Goal: Task Accomplishment & Management: Use online tool/utility

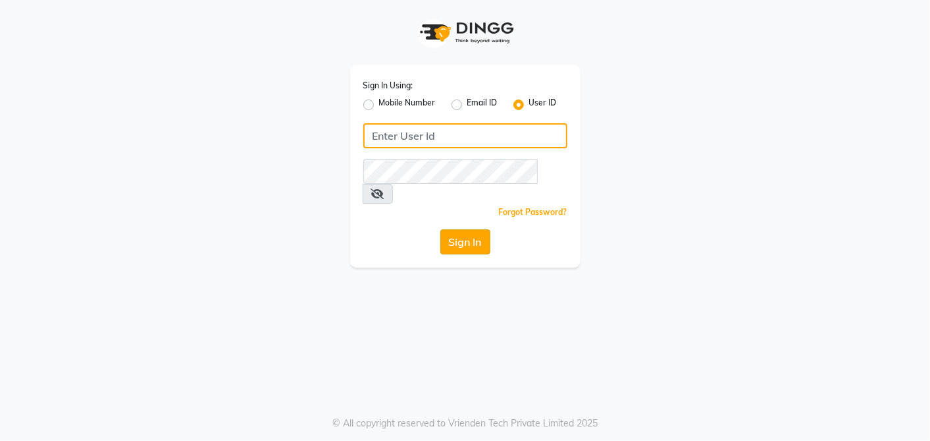
type input "Paridhi@123"
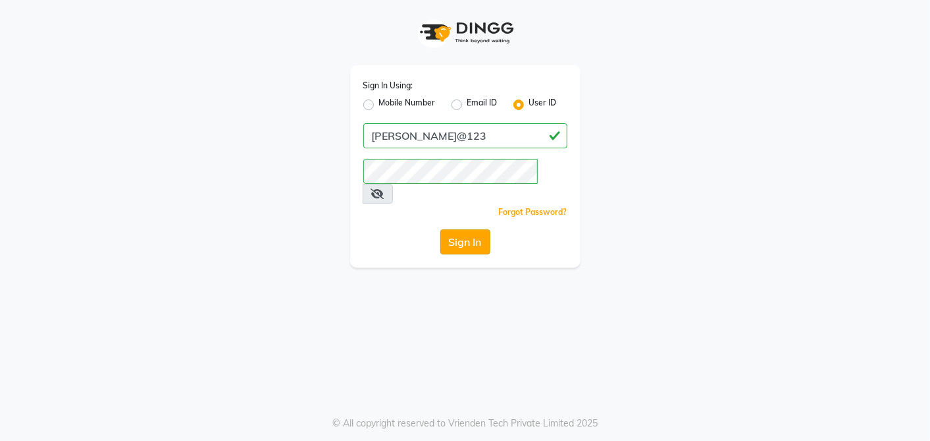
click at [459, 229] on button "Sign In" at bounding box center [466, 241] width 50 height 25
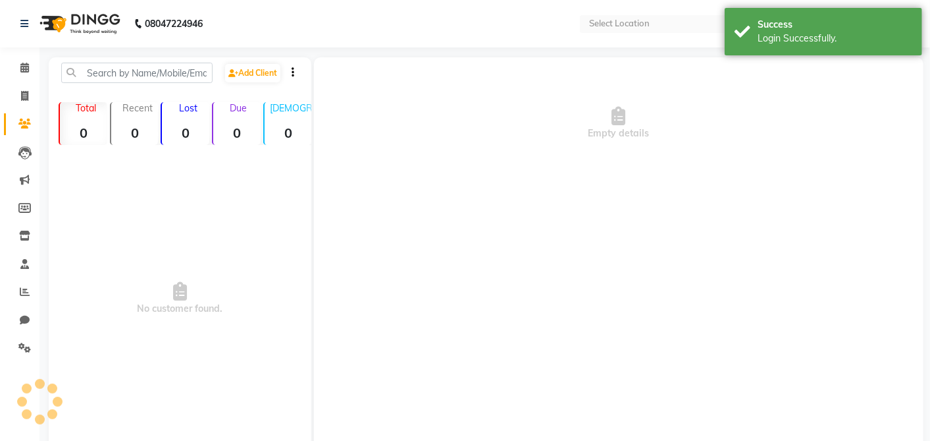
select select "en"
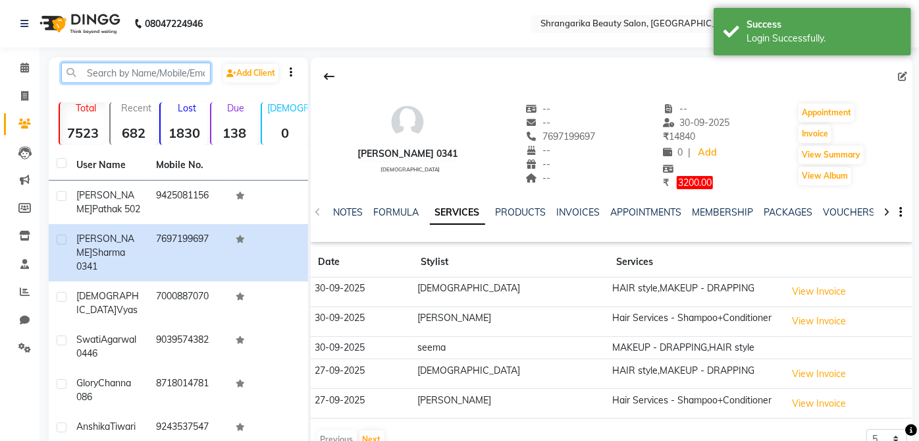
click at [90, 73] on input "text" at bounding box center [135, 73] width 149 height 20
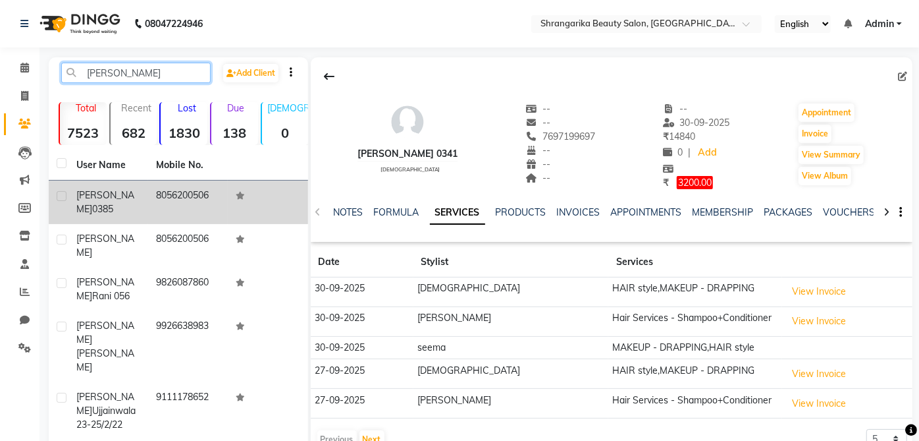
type input "[PERSON_NAME]"
click at [63, 197] on label at bounding box center [62, 196] width 10 height 10
click at [63, 197] on input "checkbox" at bounding box center [61, 196] width 9 height 9
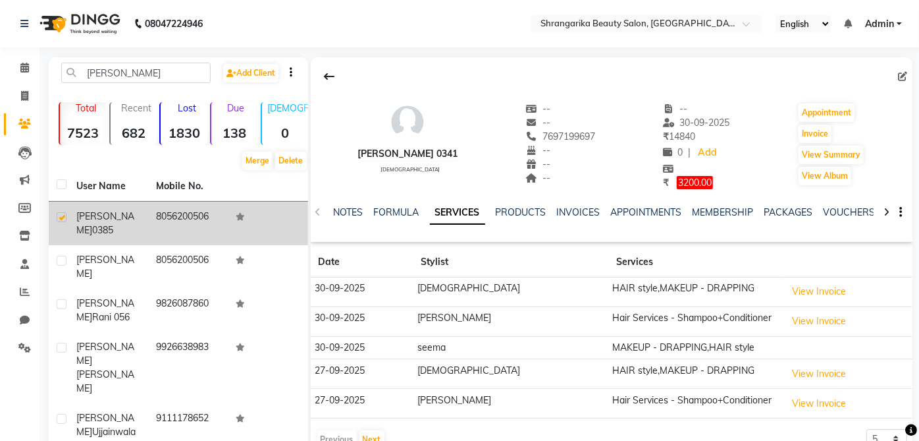
click at [199, 222] on td "8056200506" at bounding box center [188, 223] width 80 height 43
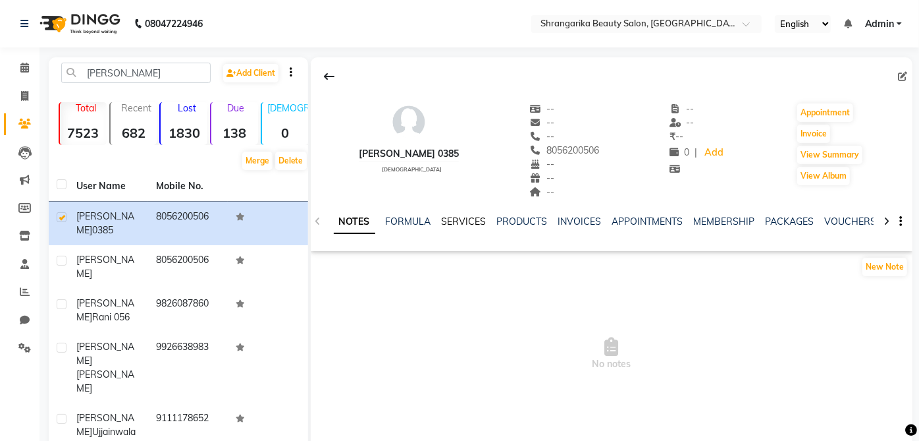
click at [456, 216] on link "SERVICES" at bounding box center [464, 221] width 45 height 12
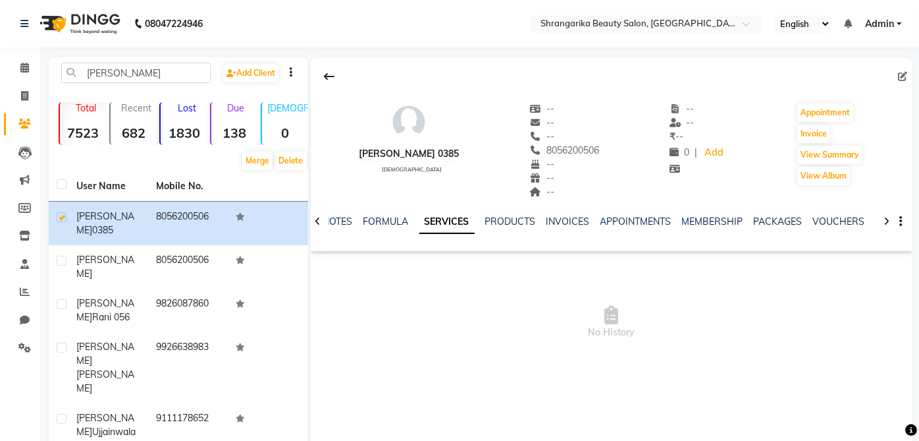
click at [456, 216] on link "SERVICES" at bounding box center [446, 222] width 55 height 24
drag, startPoint x: 456, startPoint y: 216, endPoint x: 443, endPoint y: 242, distance: 29.4
click at [443, 242] on div "NOTES FORMULA SERVICES PRODUCTS INVOICES APPOINTMENTS MEMBERSHIP PACKAGES VOUCH…" at bounding box center [601, 230] width 545 height 30
drag, startPoint x: 443, startPoint y: 242, endPoint x: 446, endPoint y: 227, distance: 15.5
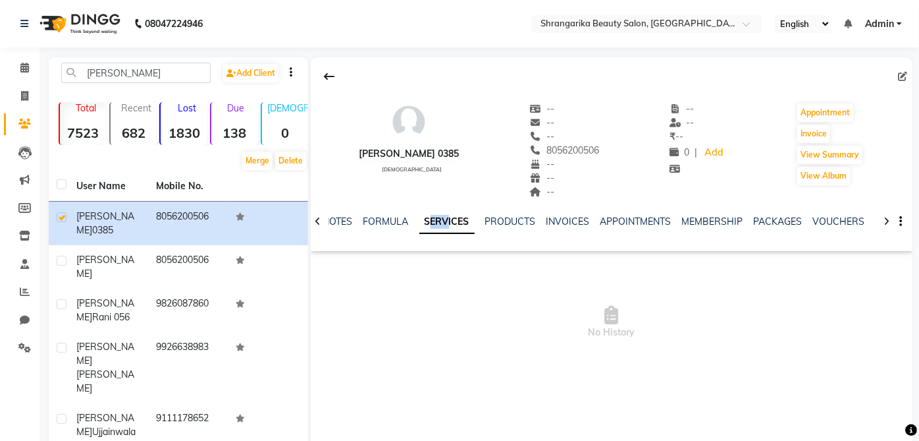
click at [446, 227] on div "NOTES FORMULA SERVICES PRODUCTS INVOICES APPOINTMENTS MEMBERSHIP PACKAGES VOUCH…" at bounding box center [601, 230] width 545 height 30
click at [446, 227] on link "SERVICES" at bounding box center [446, 222] width 55 height 24
click at [785, 216] on link "PACKAGES" at bounding box center [778, 221] width 49 height 12
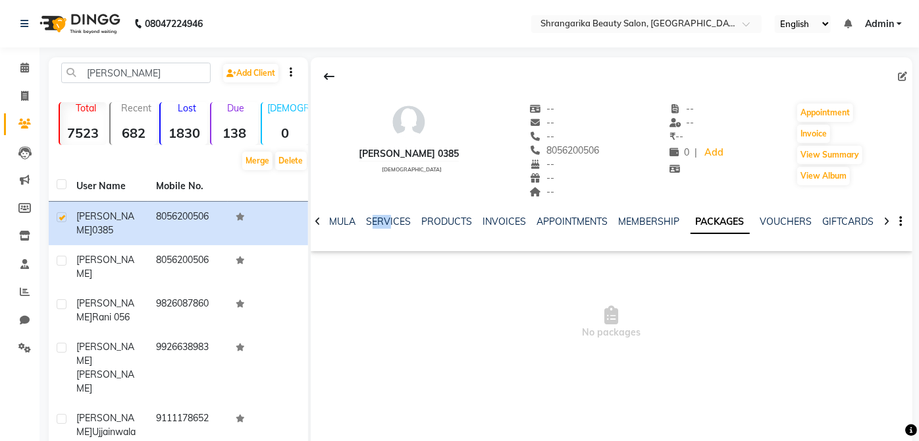
click at [714, 221] on link "PACKAGES" at bounding box center [720, 222] width 59 height 24
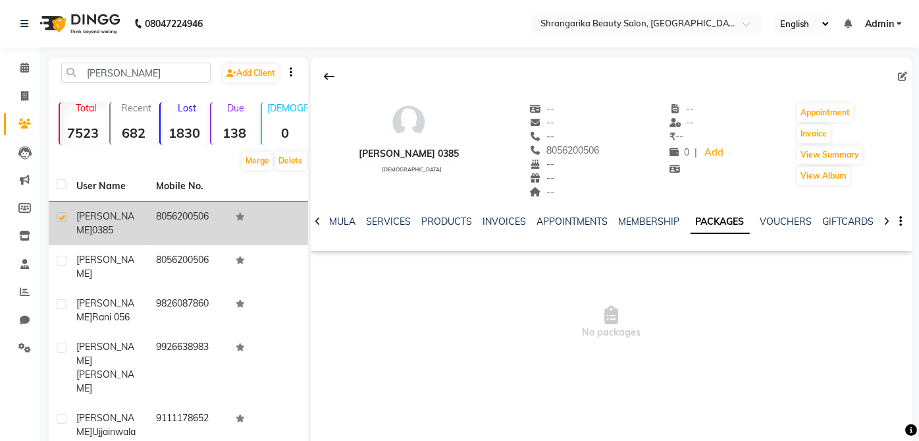
click at [92, 216] on span "BATUL TOPIWALA" at bounding box center [105, 223] width 58 height 26
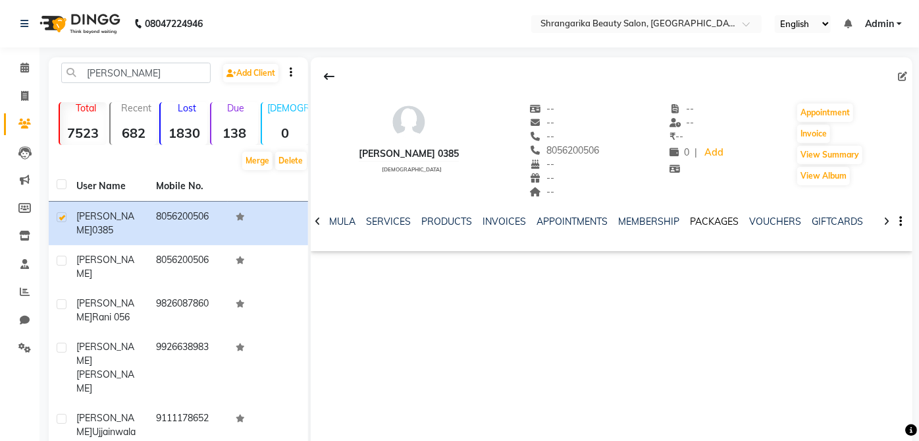
click at [695, 225] on link "PACKAGES" at bounding box center [715, 221] width 49 height 12
click at [695, 225] on link "PACKAGES" at bounding box center [720, 222] width 59 height 24
click at [379, 215] on div "SERVICES" at bounding box center [389, 222] width 45 height 14
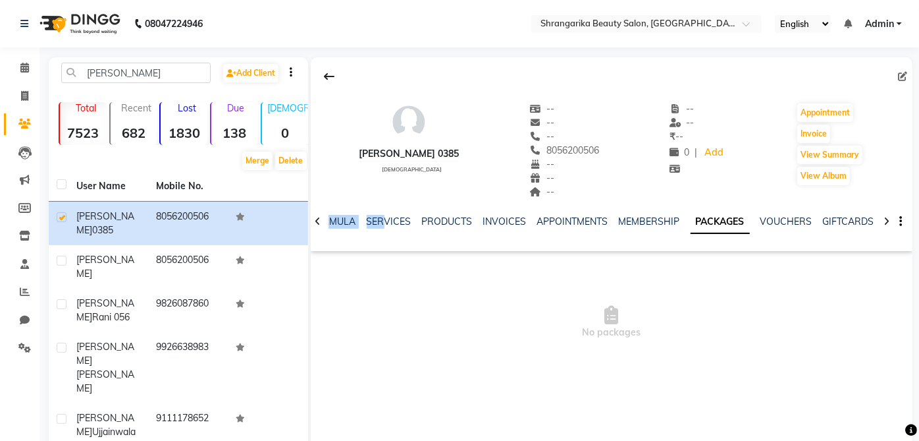
click at [379, 214] on div "NOTES FORMULA SERVICES PRODUCTS INVOICES APPOINTMENTS MEMBERSHIP PACKAGES VOUCH…" at bounding box center [612, 221] width 602 height 45
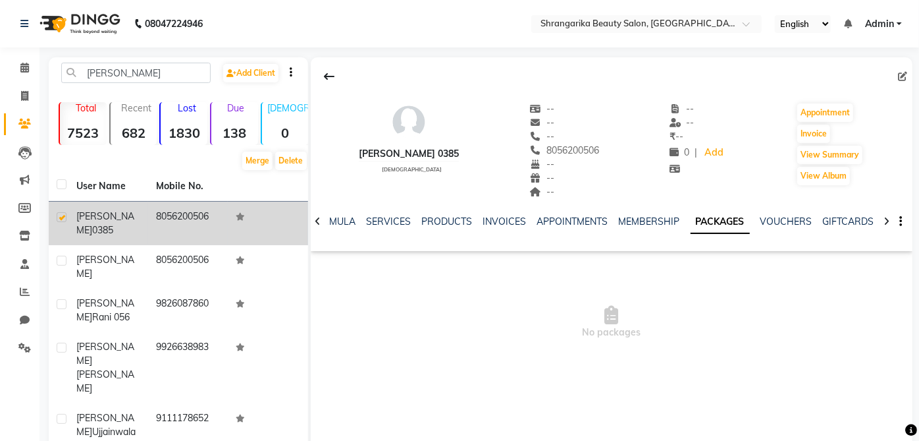
click at [68, 211] on td "BATUL TOPIWALA 0385" at bounding box center [108, 223] width 80 height 43
click at [57, 221] on div at bounding box center [61, 219] width 9 height 14
click at [63, 218] on label at bounding box center [62, 217] width 10 height 10
click at [63, 218] on input "checkbox" at bounding box center [61, 217] width 9 height 9
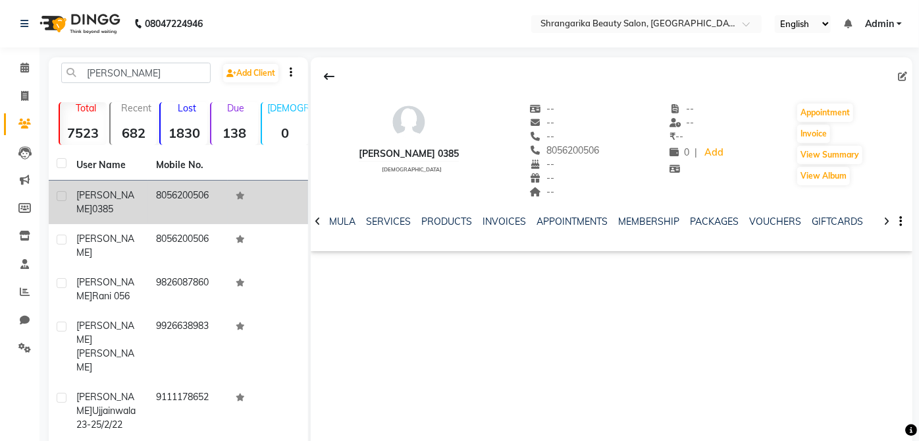
click at [63, 218] on td at bounding box center [59, 201] width 20 height 43
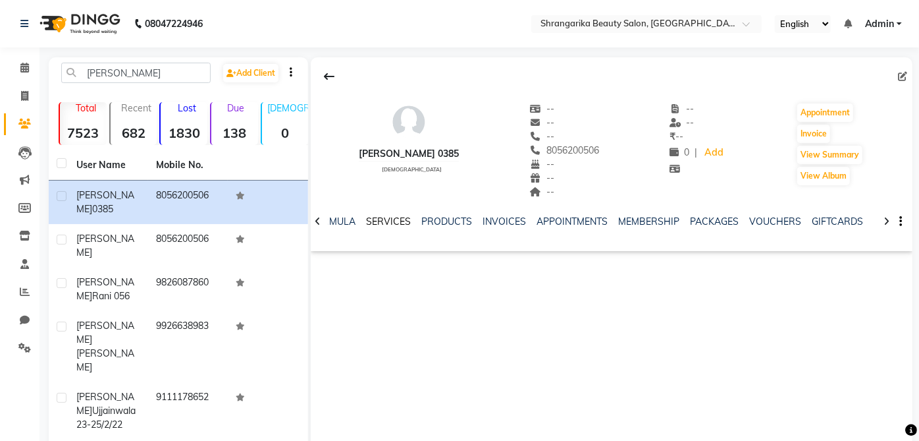
click at [382, 224] on link "SERVICES" at bounding box center [389, 221] width 45 height 12
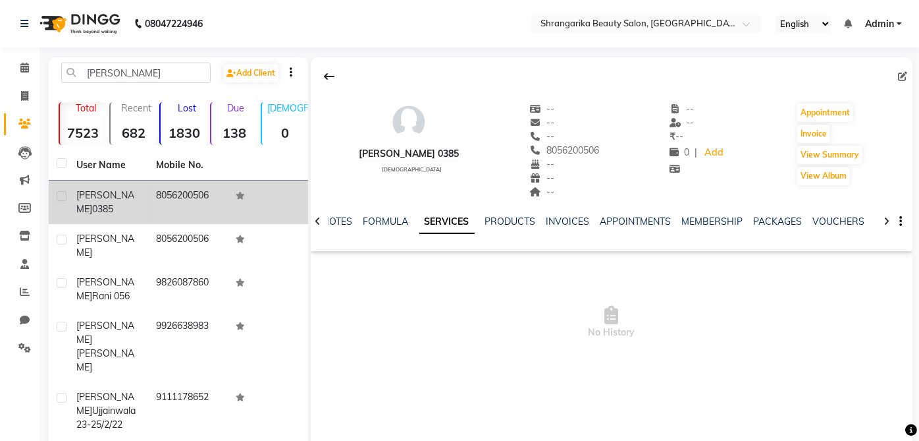
click at [238, 201] on td at bounding box center [268, 201] width 80 height 43
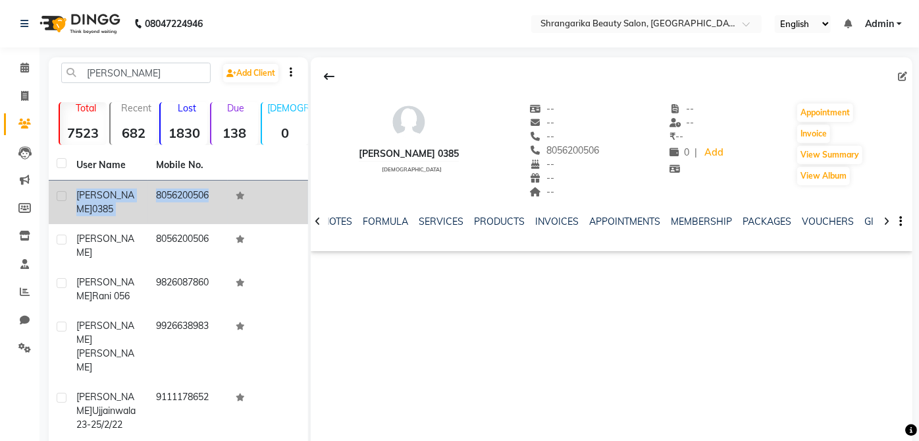
drag, startPoint x: 238, startPoint y: 201, endPoint x: 56, endPoint y: 188, distance: 182.9
click at [56, 188] on tr "BATUL TOPIWALA 0385 8056200506" at bounding box center [178, 201] width 259 height 43
click at [56, 188] on td at bounding box center [59, 201] width 20 height 43
click at [70, 198] on td "BATUL TOPIWALA 0385" at bounding box center [108, 201] width 80 height 43
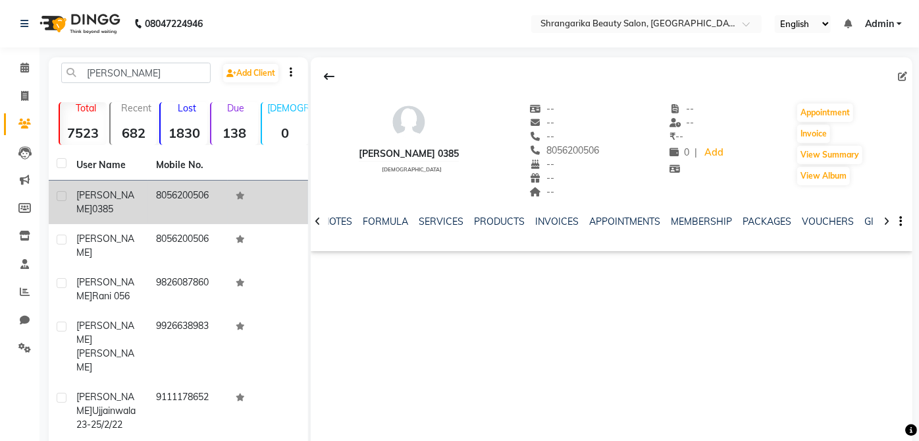
click at [62, 198] on label at bounding box center [62, 196] width 10 height 10
click at [62, 198] on input "checkbox" at bounding box center [61, 196] width 9 height 9
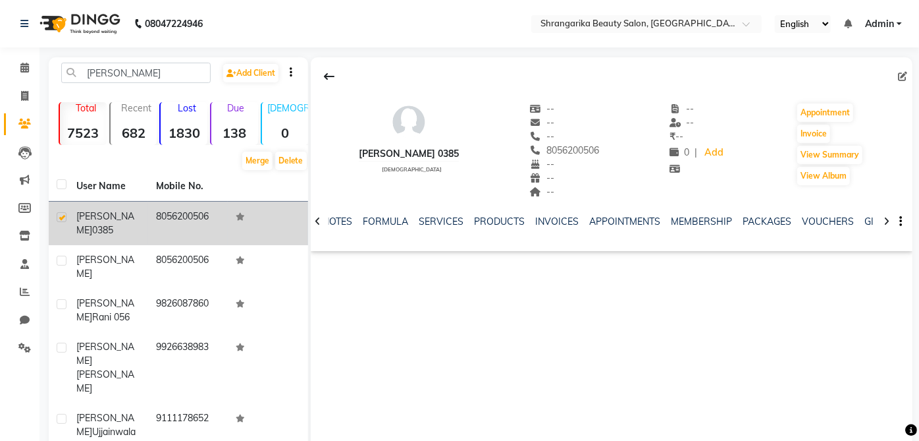
click at [62, 198] on th at bounding box center [59, 186] width 20 height 30
click at [54, 210] on td at bounding box center [59, 223] width 20 height 43
click at [59, 217] on label at bounding box center [62, 217] width 10 height 10
click at [59, 217] on input "checkbox" at bounding box center [61, 217] width 9 height 9
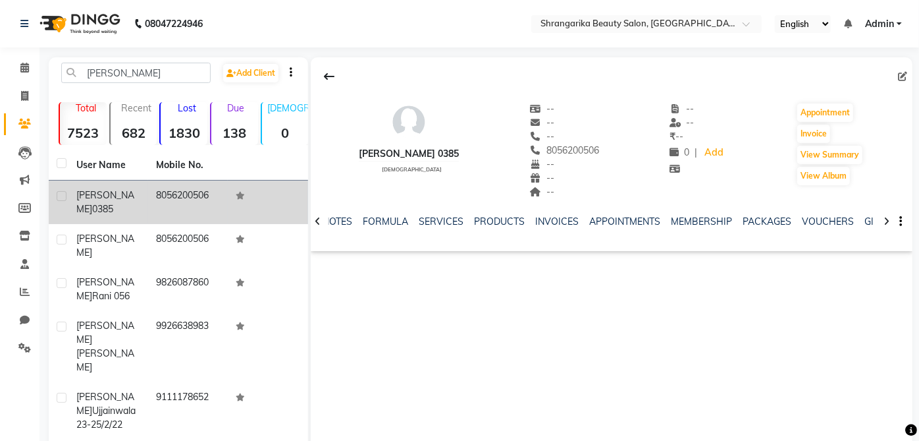
click at [59, 198] on label at bounding box center [62, 196] width 10 height 10
click at [59, 198] on input "checkbox" at bounding box center [61, 196] width 9 height 9
checkbox input "true"
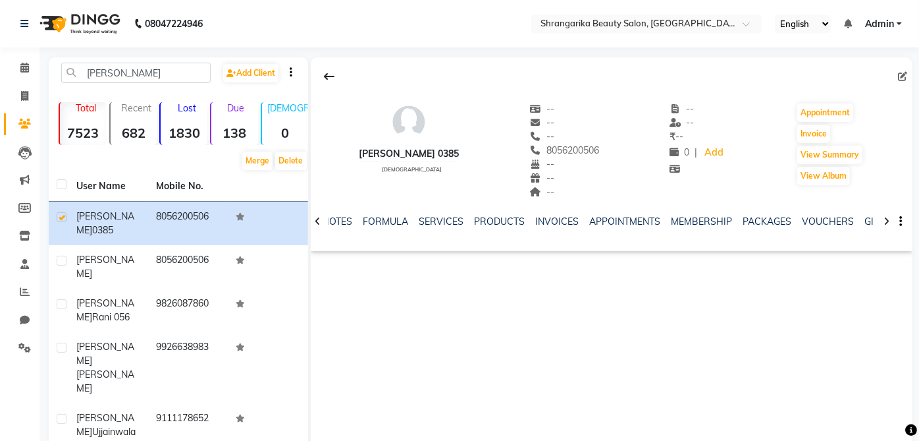
click at [417, 169] on span "[DEMOGRAPHIC_DATA]" at bounding box center [412, 169] width 60 height 7
drag, startPoint x: 417, startPoint y: 169, endPoint x: 435, endPoint y: 231, distance: 64.9
click at [435, 231] on div "NOTES FORMULA SERVICES PRODUCTS INVOICES APPOINTMENTS MEMBERSHIP PACKAGES VOUCH…" at bounding box center [596, 227] width 524 height 24
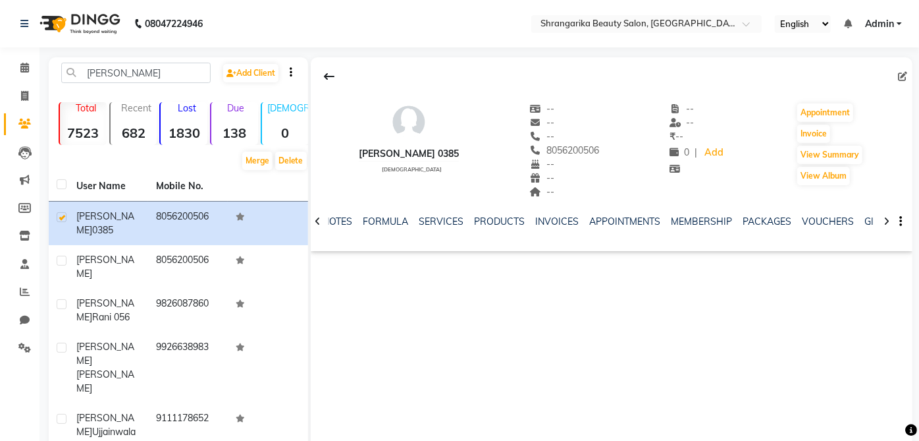
click at [435, 231] on div "NOTES FORMULA SERVICES PRODUCTS INVOICES APPOINTMENTS MEMBERSHIP PACKAGES VOUCH…" at bounding box center [596, 227] width 524 height 24
click at [438, 212] on div "NOTES FORMULA SERVICES PRODUCTS INVOICES APPOINTMENTS MEMBERSHIP PACKAGES VOUCH…" at bounding box center [612, 221] width 602 height 45
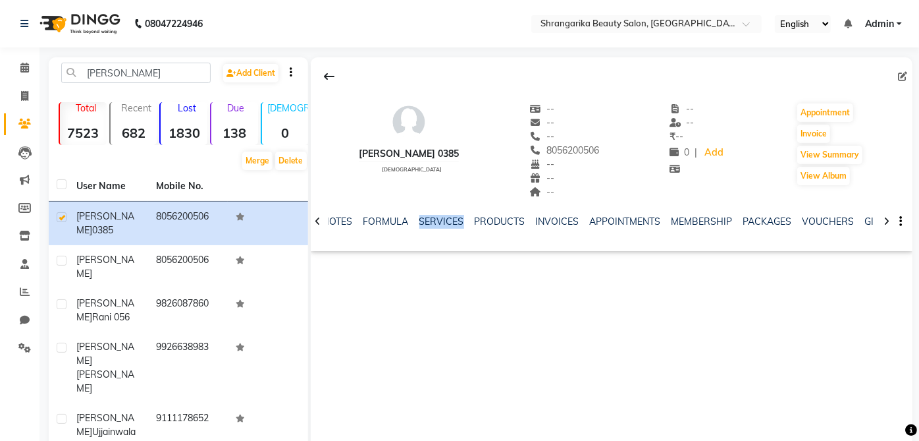
click at [438, 212] on div "NOTES FORMULA SERVICES PRODUCTS INVOICES APPOINTMENTS MEMBERSHIP PACKAGES VOUCH…" at bounding box center [612, 221] width 602 height 45
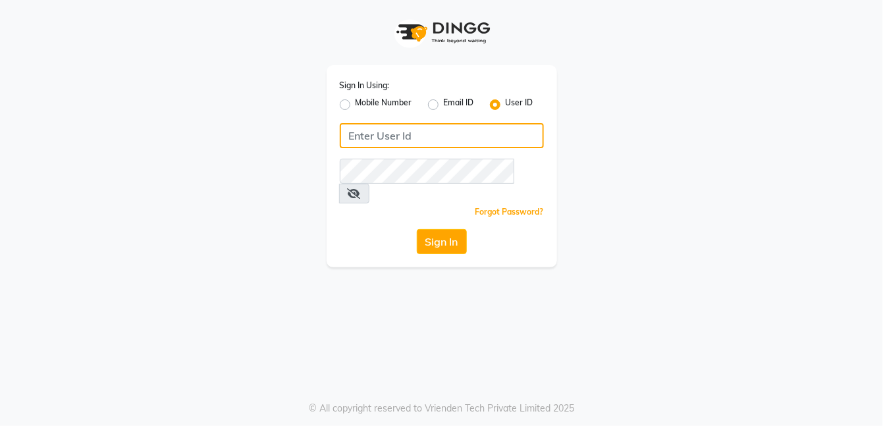
type input "[PERSON_NAME]@123"
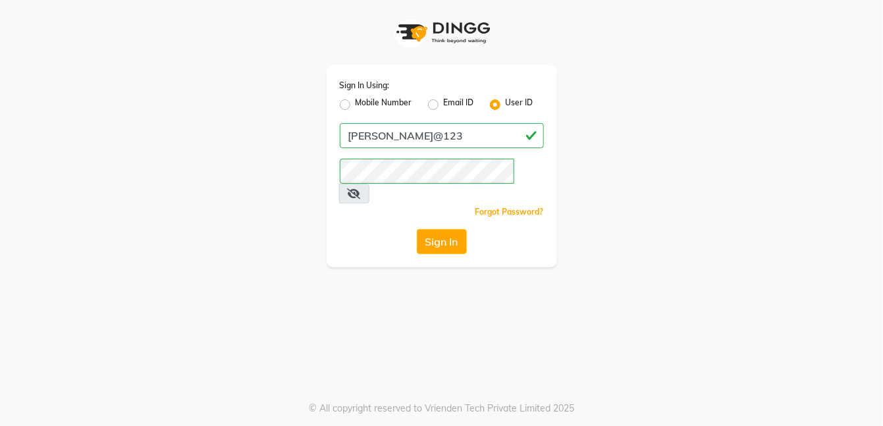
click at [41, 136] on app-login "Sign In Using: Mobile Number Email ID User ID [PERSON_NAME]@123 Remember me For…" at bounding box center [441, 133] width 883 height 267
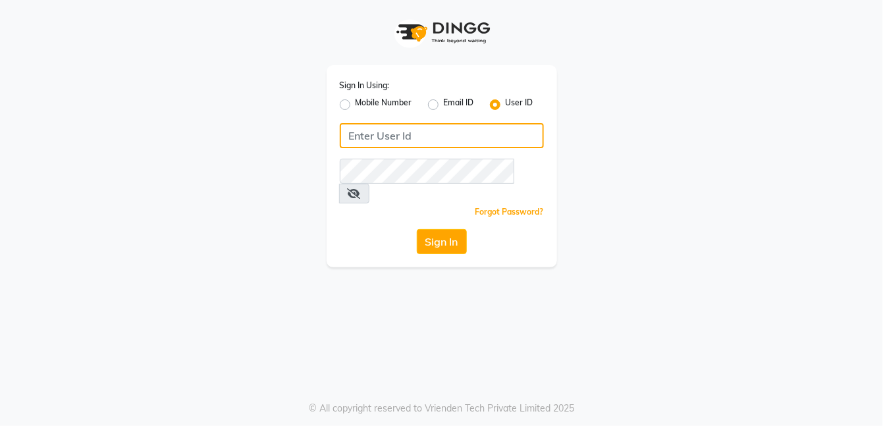
type input "[PERSON_NAME]@123"
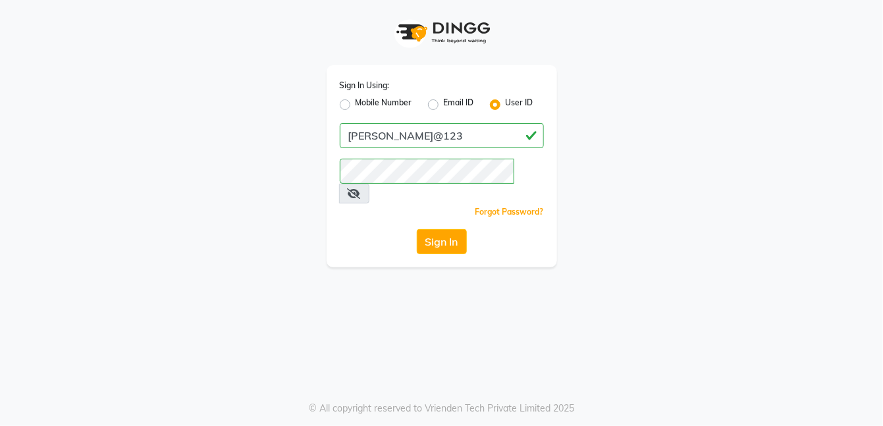
click at [53, 128] on app-login "Sign In Using: Mobile Number Email ID User ID Paridhi@123 Remember me Forgot Pa…" at bounding box center [441, 133] width 883 height 267
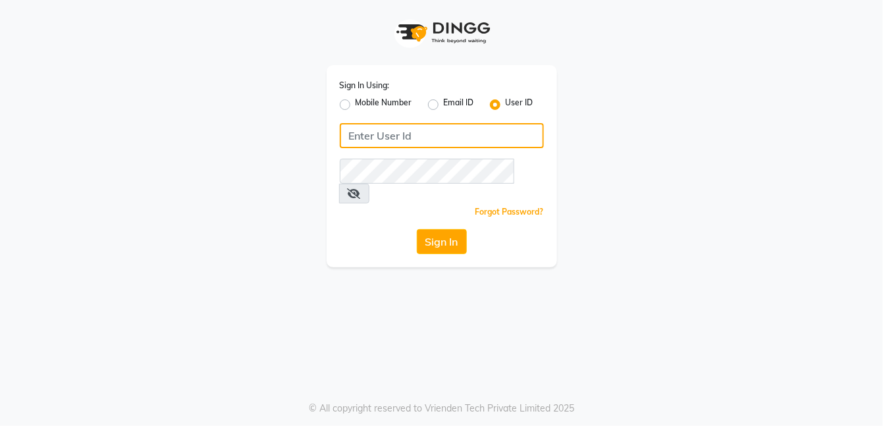
type input "[PERSON_NAME]@123"
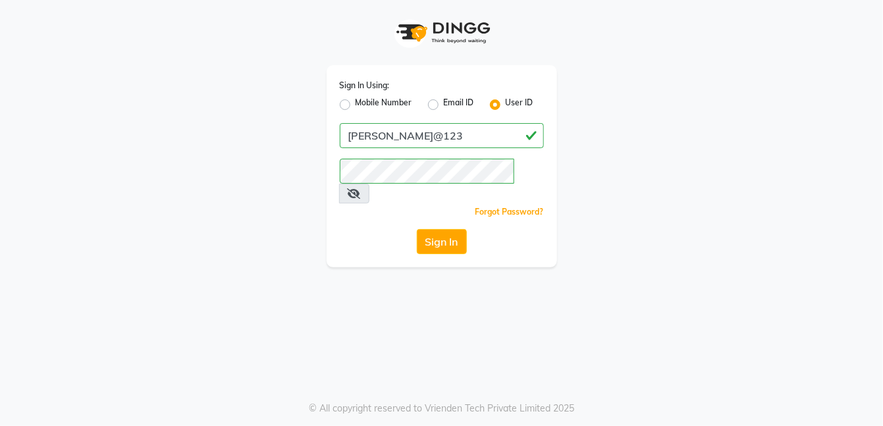
click at [117, 178] on div "Sign In Using: Mobile Number Email ID User ID [PERSON_NAME]@123 Remember me For…" at bounding box center [442, 133] width 751 height 267
click at [175, 278] on div "Sign In Using: Mobile Number Email ID User ID Paridhi@123 Remember me Forgot Pa…" at bounding box center [441, 213] width 883 height 426
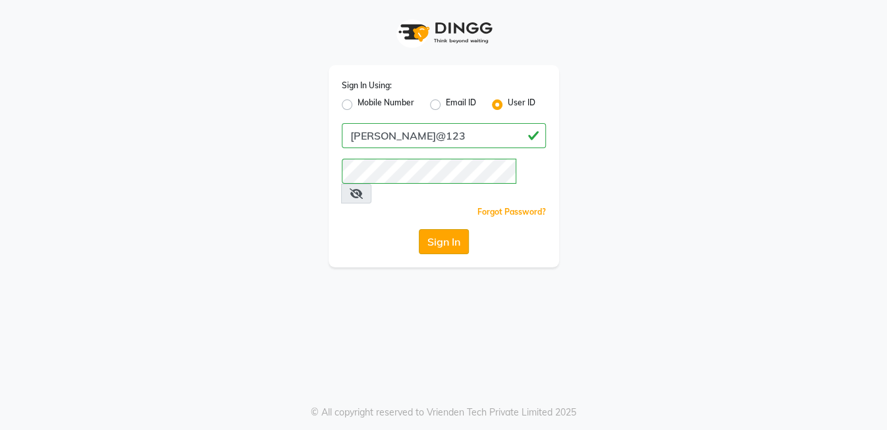
click at [449, 229] on button "Sign In" at bounding box center [444, 241] width 50 height 25
click at [454, 229] on button "Sign In" at bounding box center [444, 241] width 50 height 25
click at [457, 229] on button "Sign In" at bounding box center [444, 241] width 50 height 25
click at [250, 167] on div "Sign In Using: Mobile Number Email ID User ID Paridhi@123 Remember me Forgot Pa…" at bounding box center [443, 133] width 751 height 267
click at [442, 232] on button "Sign In" at bounding box center [444, 241] width 50 height 25
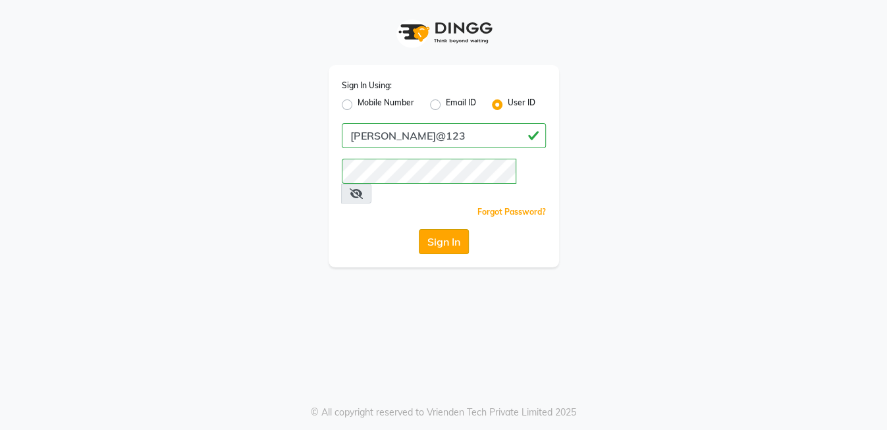
click at [447, 231] on button "Sign In" at bounding box center [444, 241] width 50 height 25
click at [449, 229] on button "Sign In" at bounding box center [444, 241] width 50 height 25
click at [439, 230] on button "Sign In" at bounding box center [444, 241] width 50 height 25
click at [458, 234] on button "Sign In" at bounding box center [444, 241] width 50 height 25
click at [427, 229] on button "Sign In" at bounding box center [444, 241] width 50 height 25
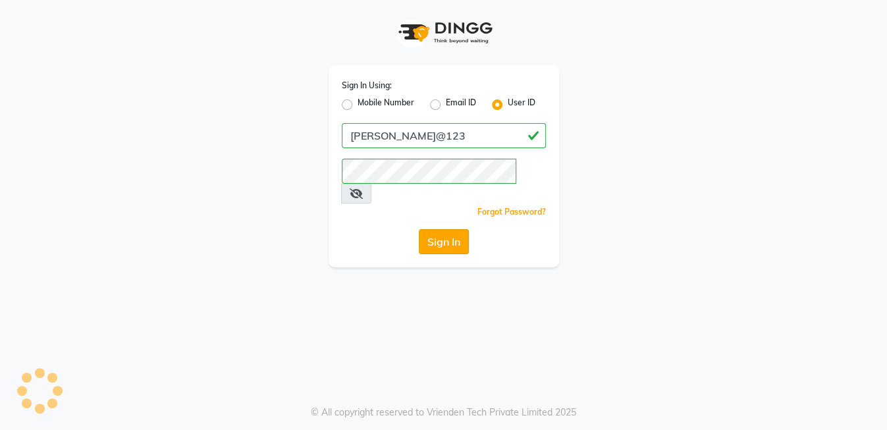
click at [438, 232] on button "Sign In" at bounding box center [444, 241] width 50 height 25
click at [450, 229] on button "Sign In" at bounding box center [444, 241] width 50 height 25
click at [437, 229] on button "Sign In" at bounding box center [444, 241] width 50 height 25
click at [421, 229] on button "Sign In" at bounding box center [444, 241] width 50 height 25
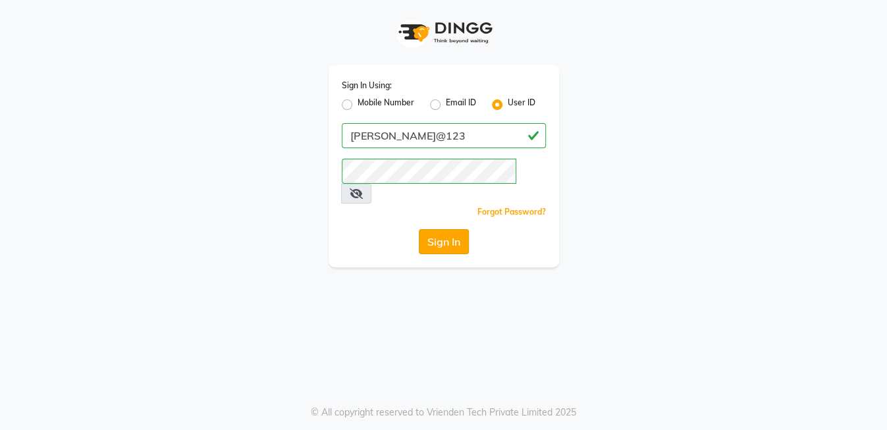
click at [450, 229] on button "Sign In" at bounding box center [444, 241] width 50 height 25
click at [449, 233] on button "Sign In" at bounding box center [444, 241] width 50 height 25
click at [448, 234] on button "Sign In" at bounding box center [444, 241] width 50 height 25
click at [444, 233] on button "Sign In" at bounding box center [444, 241] width 50 height 25
click at [452, 229] on button "Sign In" at bounding box center [444, 241] width 50 height 25
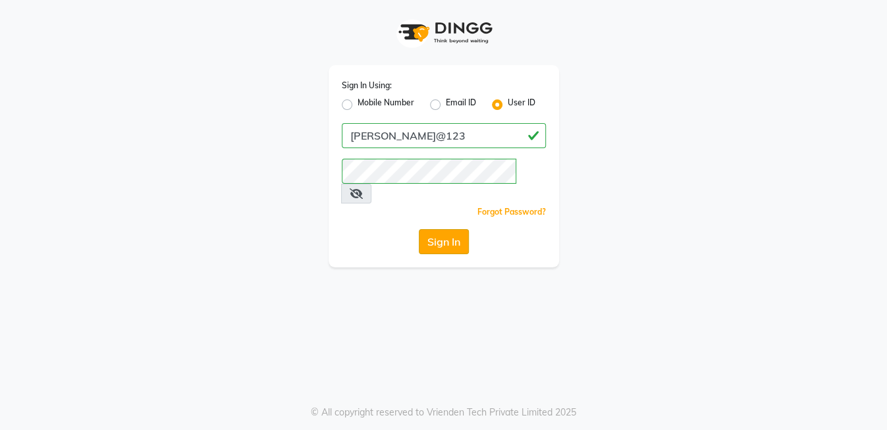
click at [431, 231] on button "Sign In" at bounding box center [444, 241] width 50 height 25
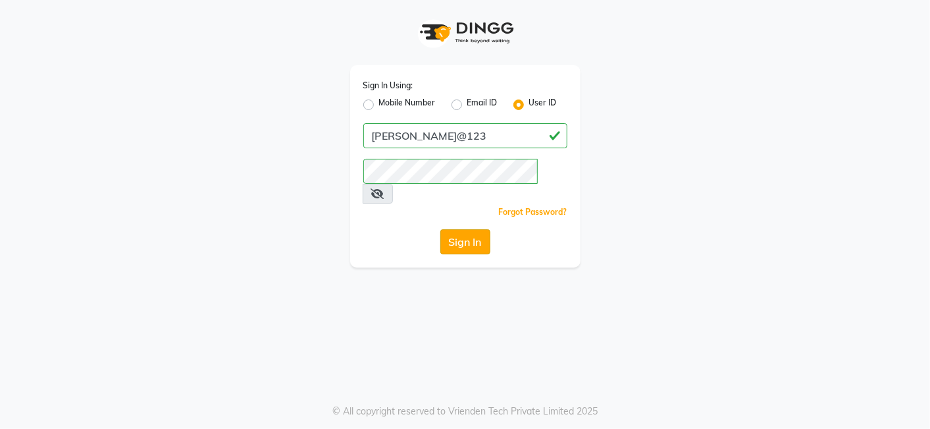
click at [469, 229] on button "Sign In" at bounding box center [466, 241] width 50 height 25
click at [466, 229] on button "Sign In" at bounding box center [466, 241] width 50 height 25
click at [475, 229] on button "Sign In" at bounding box center [466, 241] width 50 height 25
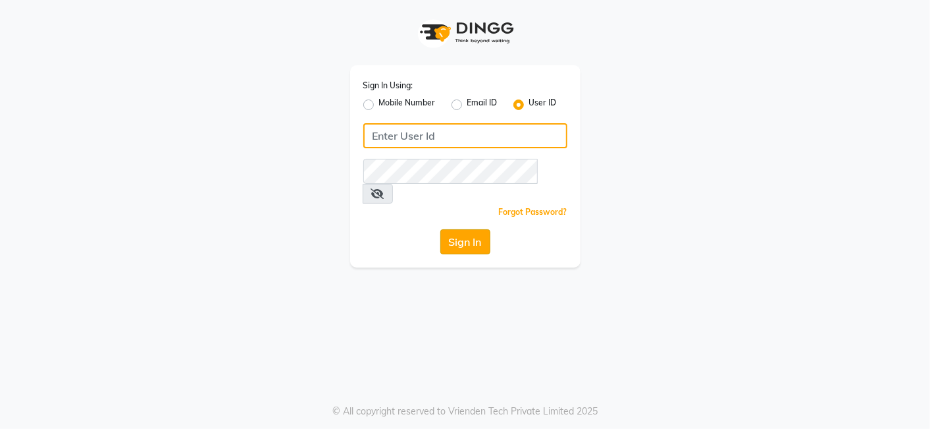
type input "[PERSON_NAME]@123"
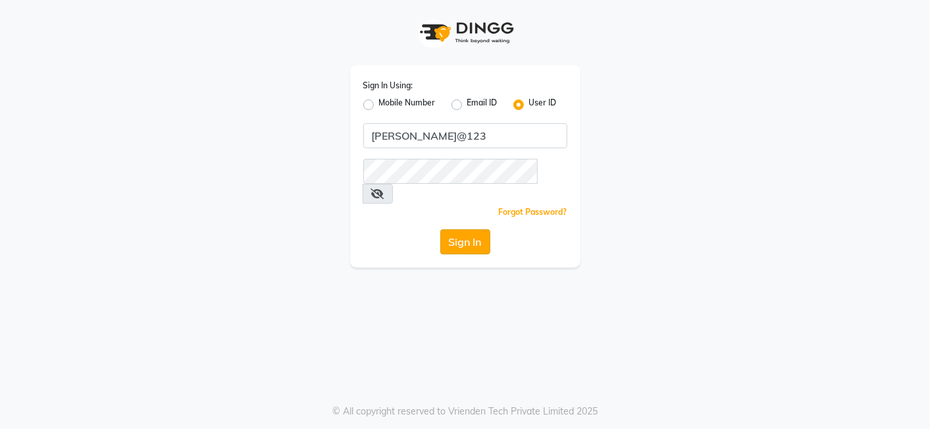
click at [475, 231] on button "Sign In" at bounding box center [466, 241] width 50 height 25
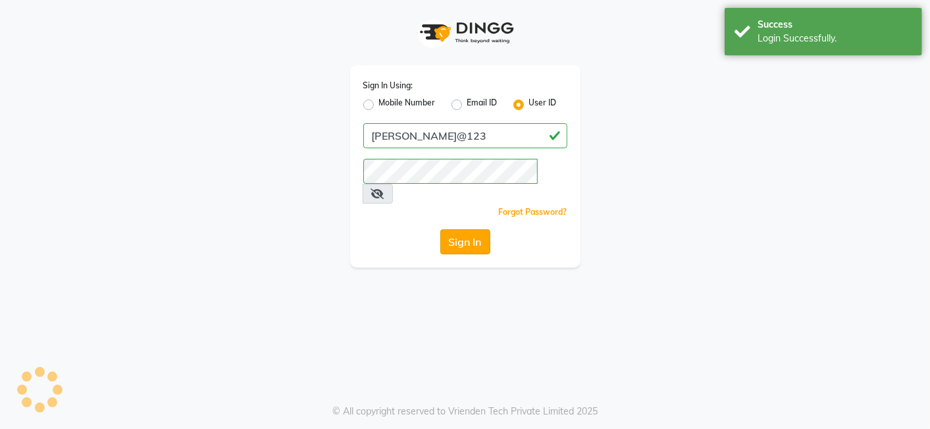
select select "service"
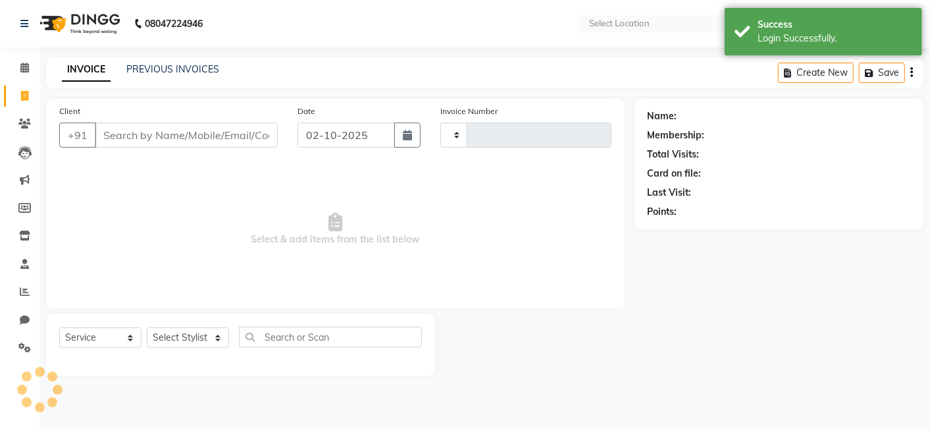
type input "3076"
select select "en"
select select "5168"
click at [163, 122] on input "Client" at bounding box center [186, 134] width 183 height 25
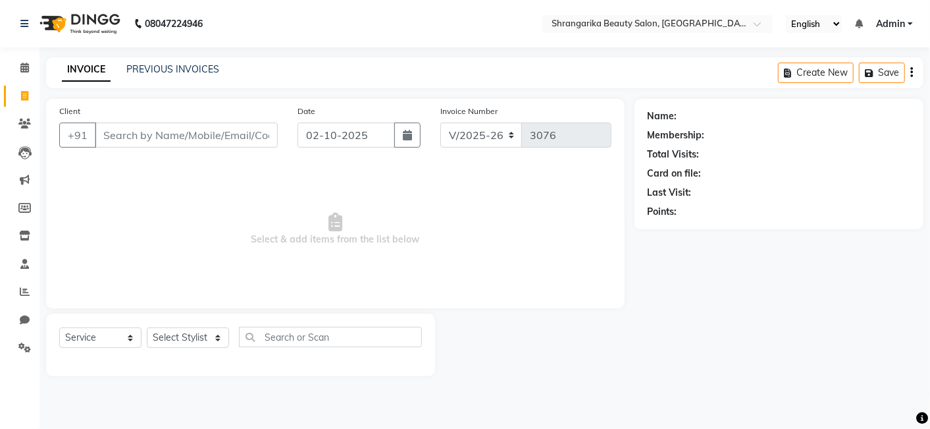
click at [211, 137] on input "Client" at bounding box center [186, 134] width 183 height 25
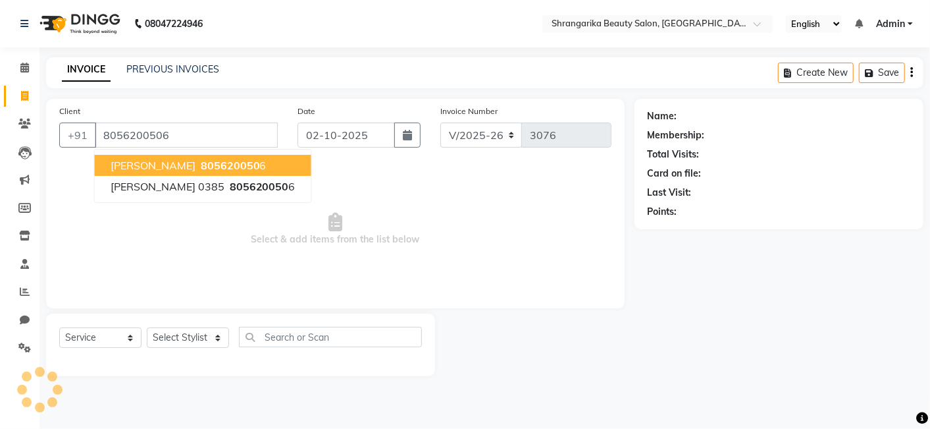
type input "8056200506"
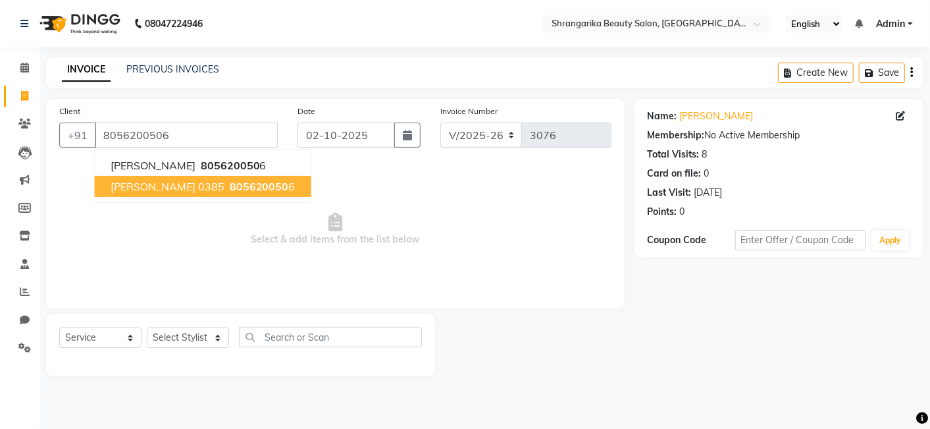
click at [255, 183] on span "805620050" at bounding box center [259, 186] width 59 height 13
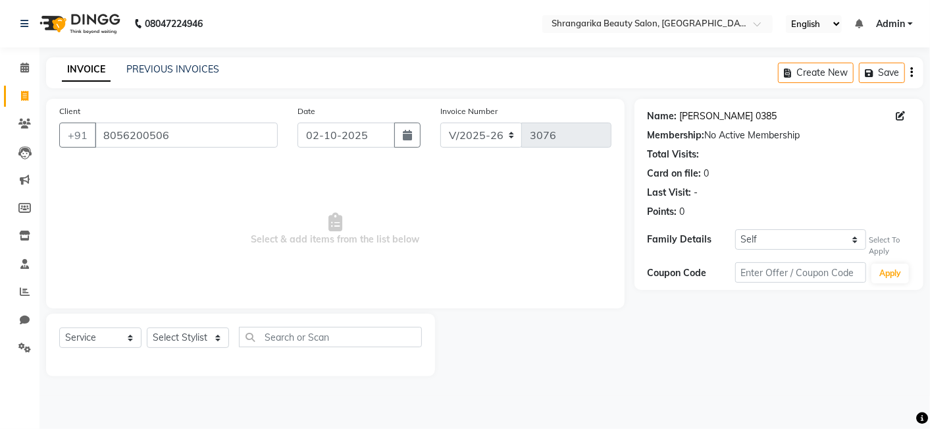
click at [729, 119] on link "Batul Topiwala 0385" at bounding box center [728, 116] width 97 height 14
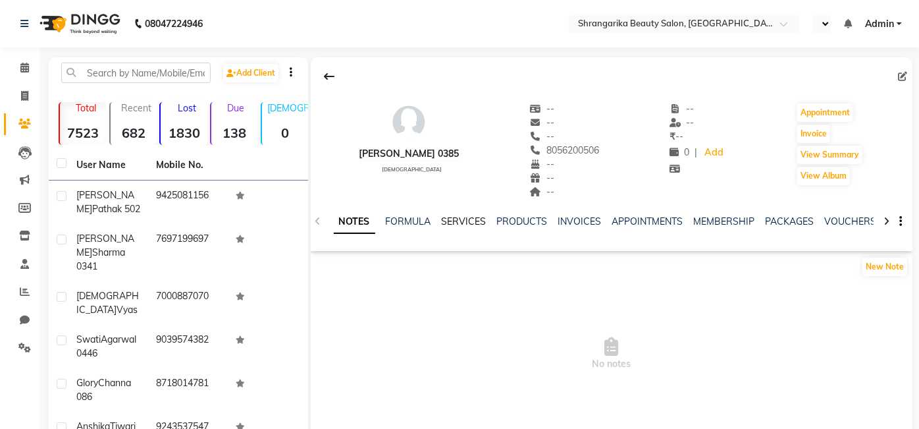
select select "en"
click at [476, 222] on link "SERVICES" at bounding box center [464, 221] width 45 height 12
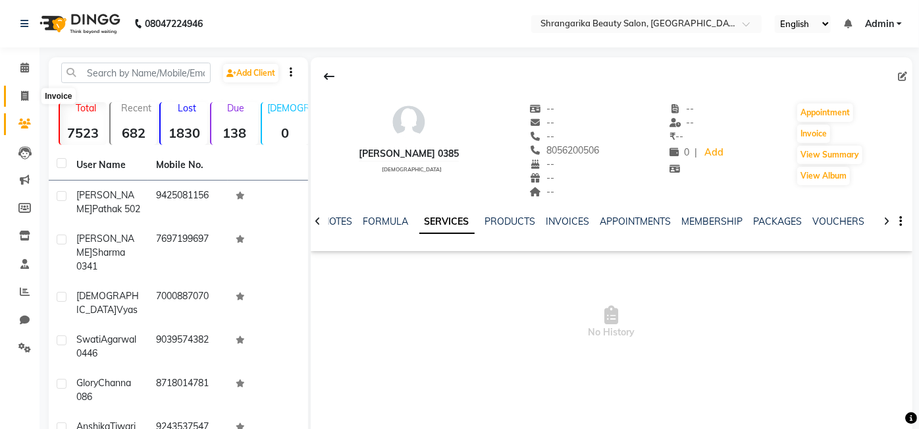
click at [24, 95] on icon at bounding box center [24, 96] width 7 height 10
select select "service"
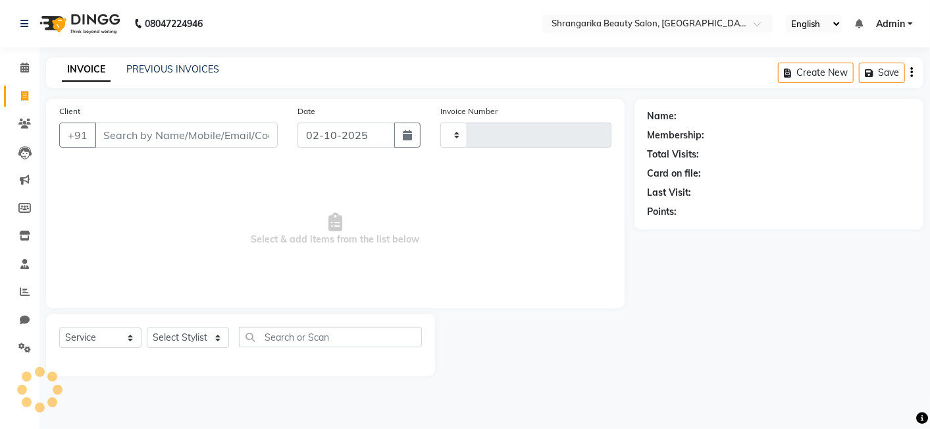
type input "3076"
select select "5168"
click at [134, 144] on input "Client" at bounding box center [186, 134] width 183 height 25
click at [219, 124] on input "Client" at bounding box center [186, 134] width 183 height 25
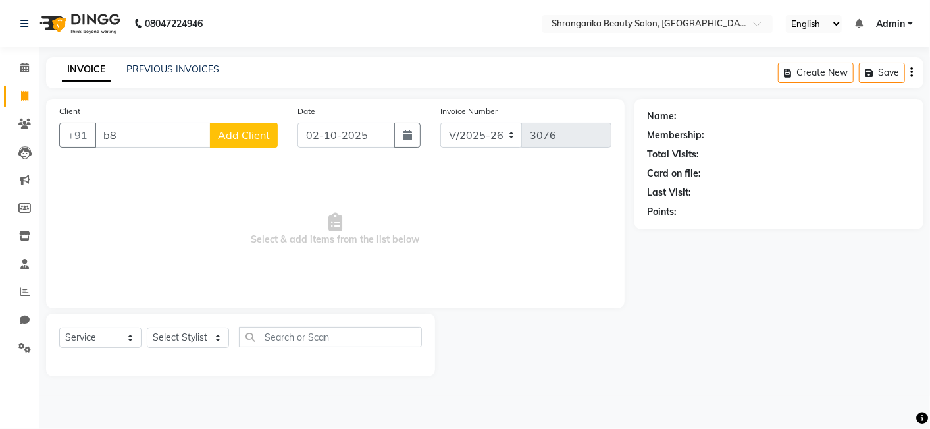
type input "b"
click at [145, 145] on input "Client" at bounding box center [186, 134] width 183 height 25
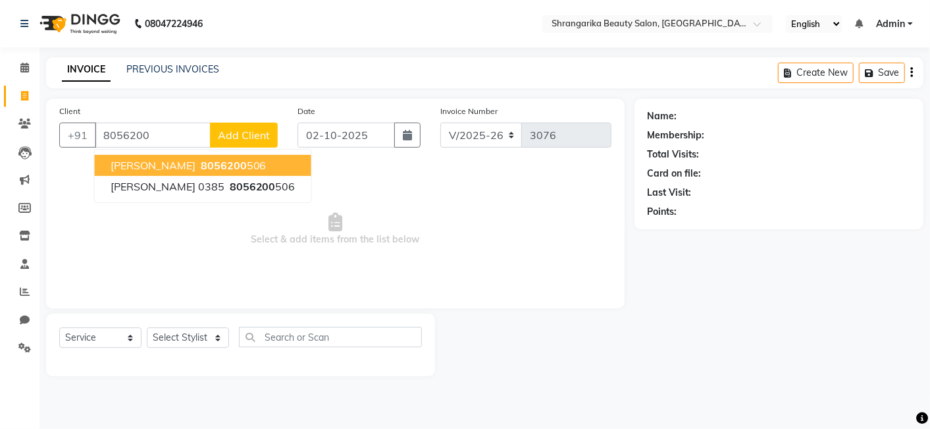
click at [134, 159] on span "[PERSON_NAME]" at bounding box center [153, 165] width 85 height 13
type input "8056200506"
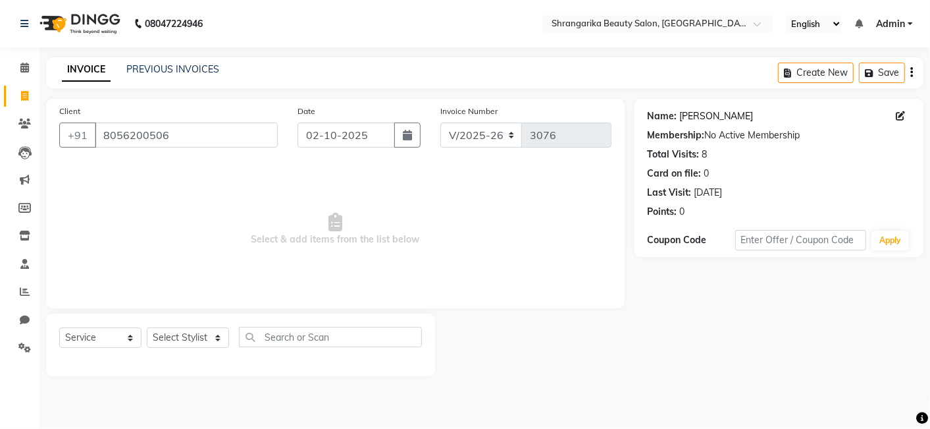
click at [691, 120] on link "[PERSON_NAME]" at bounding box center [717, 116] width 74 height 14
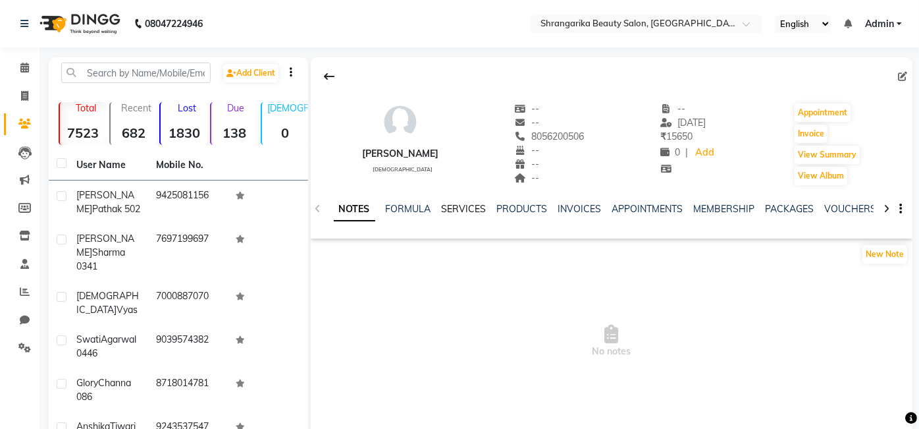
click at [461, 210] on link "SERVICES" at bounding box center [464, 209] width 45 height 12
